Goal: Information Seeking & Learning: Check status

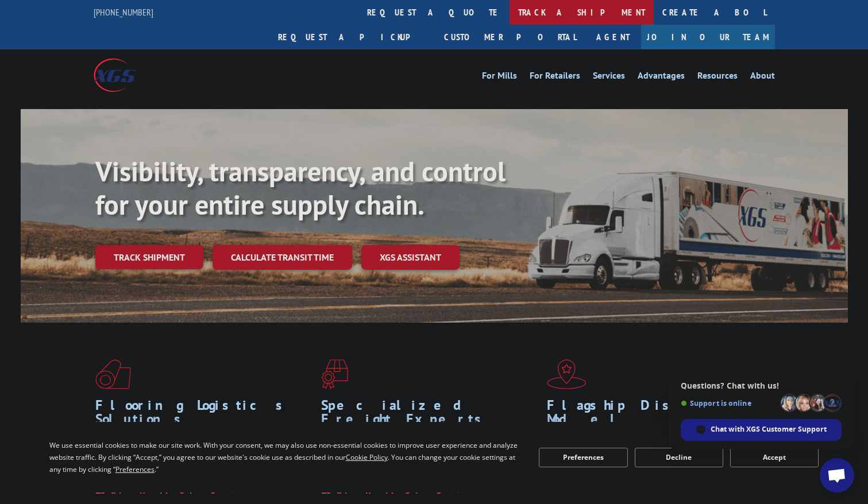
click at [510, 9] on link "track a shipment" at bounding box center [582, 12] width 144 height 25
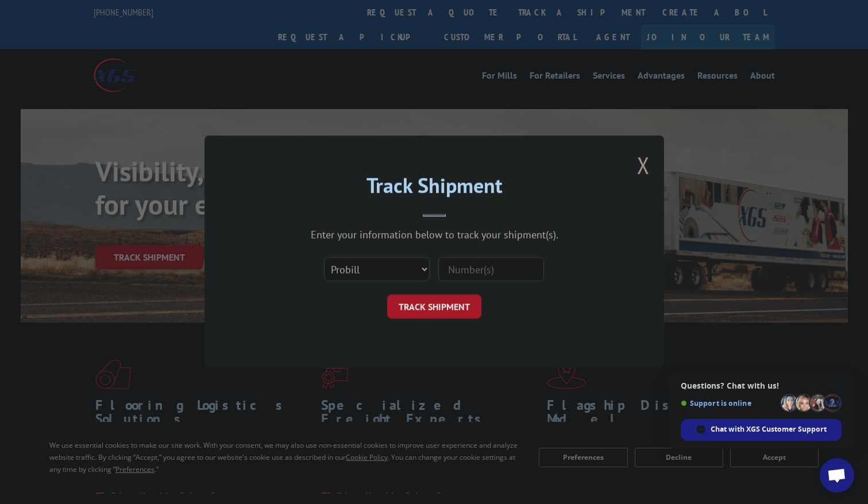
click at [471, 272] on input at bounding box center [491, 270] width 106 height 24
click at [331, 235] on div "Enter your information below to track your shipment(s)." at bounding box center [434, 235] width 345 height 13
click at [734, 423] on div "Chat with XGS Customer Support" at bounding box center [761, 430] width 161 height 22
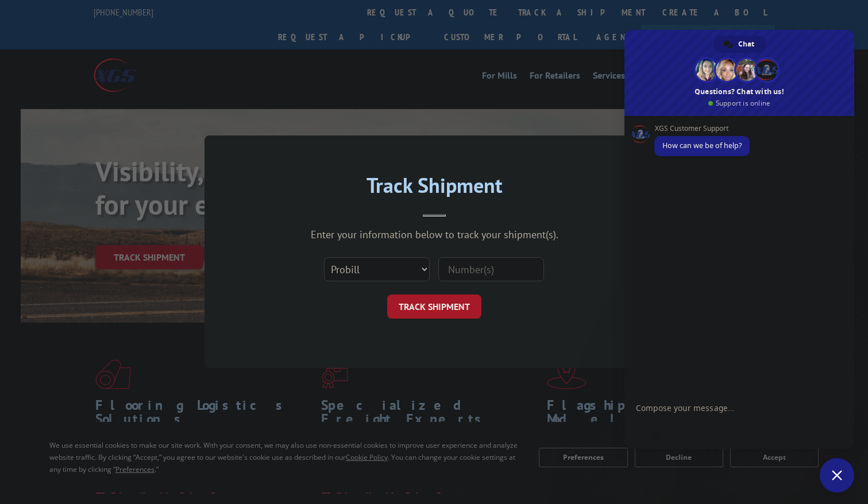
click at [487, 111] on div "Track Shipment Enter your information below to track your shipment(s). Select c…" at bounding box center [434, 252] width 868 height 504
click at [825, 479] on span "Close chat" at bounding box center [837, 475] width 34 height 34
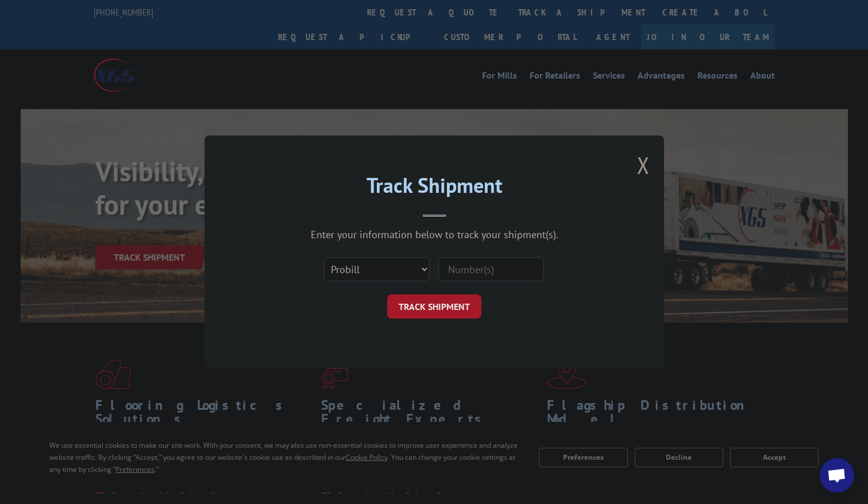
click at [472, 281] on input at bounding box center [491, 270] width 106 height 24
type input "17694091"
click button "TRACK SHIPMENT" at bounding box center [434, 307] width 94 height 24
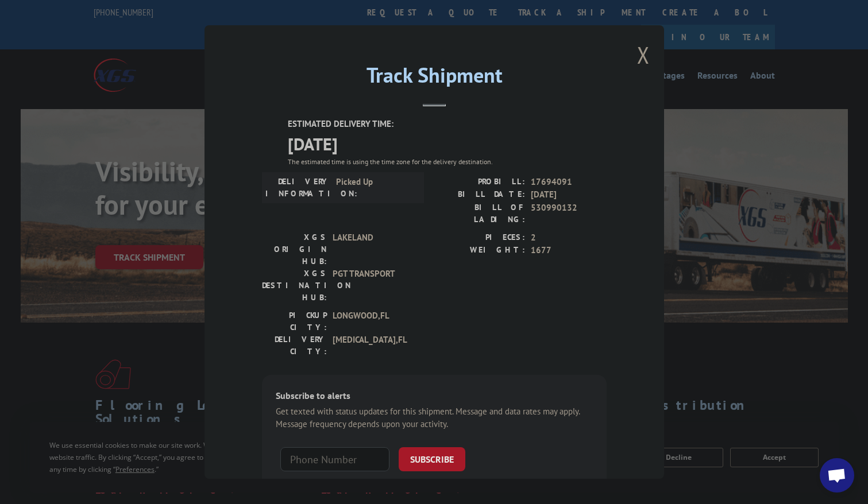
click at [477, 309] on div "PICKUP CITY: [GEOGRAPHIC_DATA] , [GEOGRAPHIC_DATA] [GEOGRAPHIC_DATA]: [GEOGRAPH…" at bounding box center [434, 336] width 345 height 54
click at [522, 148] on span "[DATE]" at bounding box center [447, 143] width 319 height 26
click at [551, 183] on span "17694091" at bounding box center [569, 181] width 76 height 13
copy span "17694091"
